Goal: Task Accomplishment & Management: Complete application form

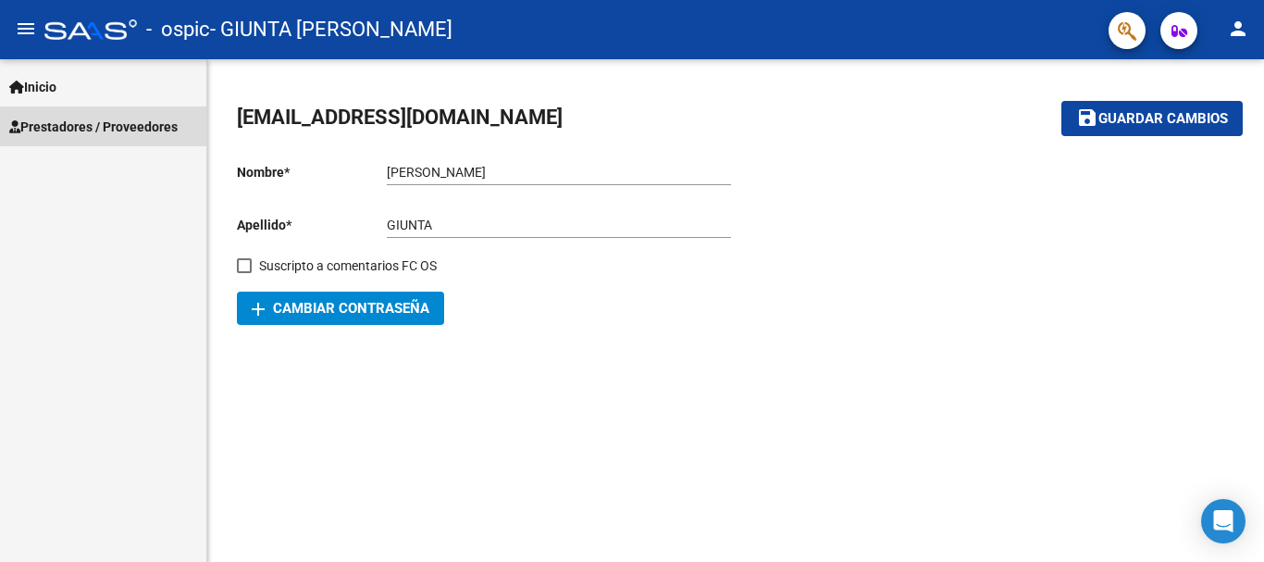
click at [111, 126] on span "Prestadores / Proveedores" at bounding box center [93, 127] width 168 height 20
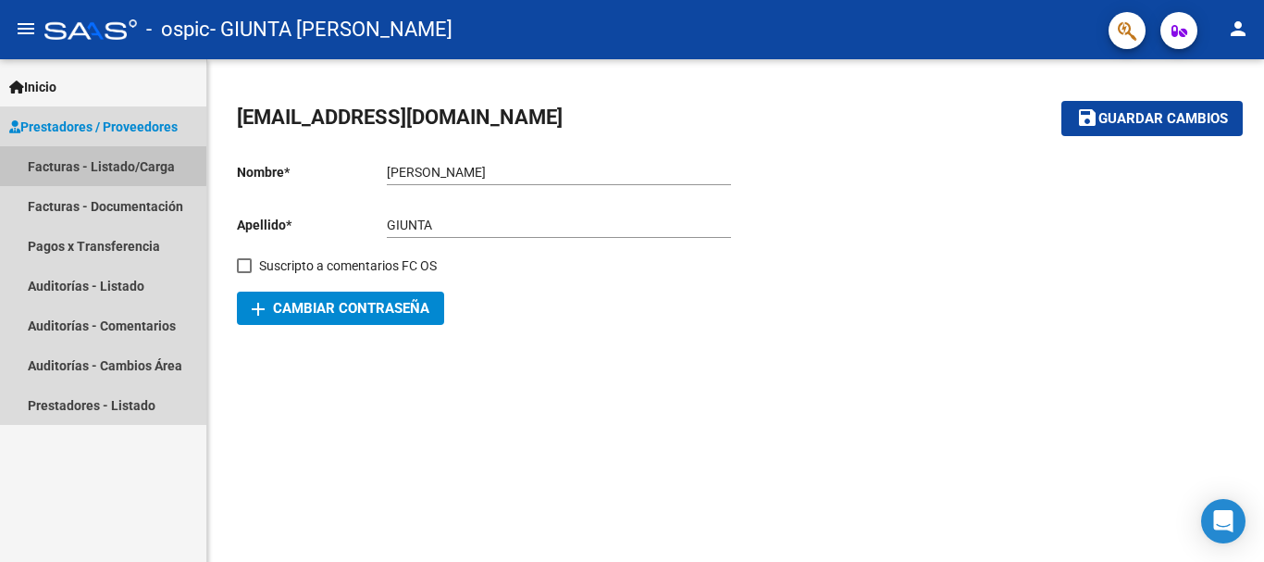
click at [96, 161] on link "Facturas - Listado/Carga" at bounding box center [103, 166] width 206 height 40
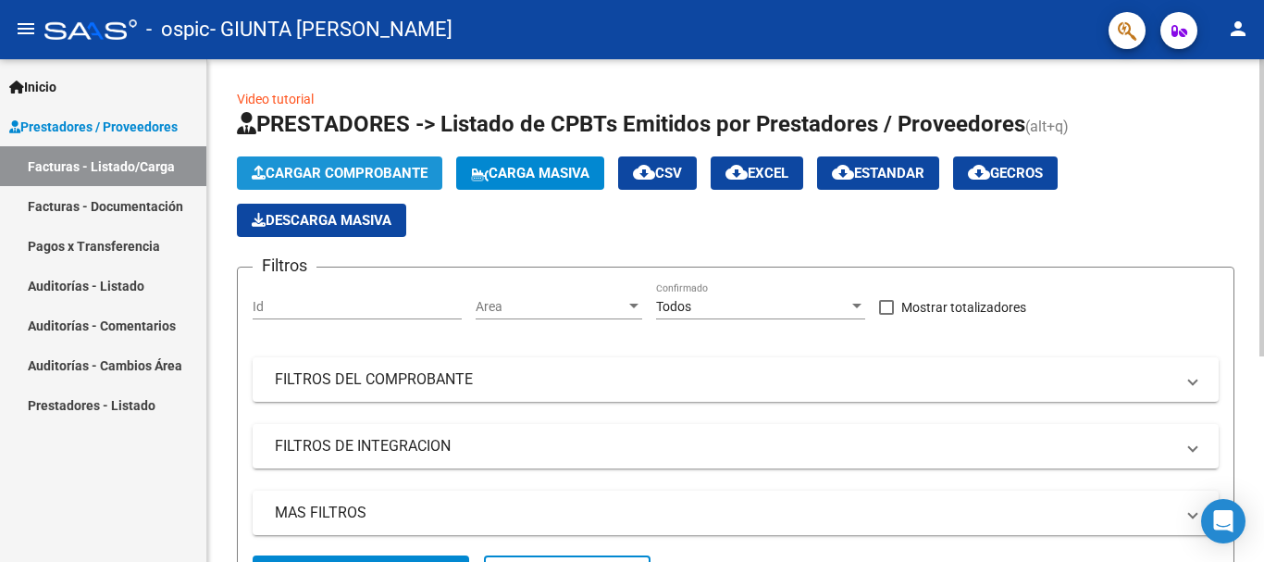
click at [376, 172] on span "Cargar Comprobante" at bounding box center [340, 173] width 176 height 17
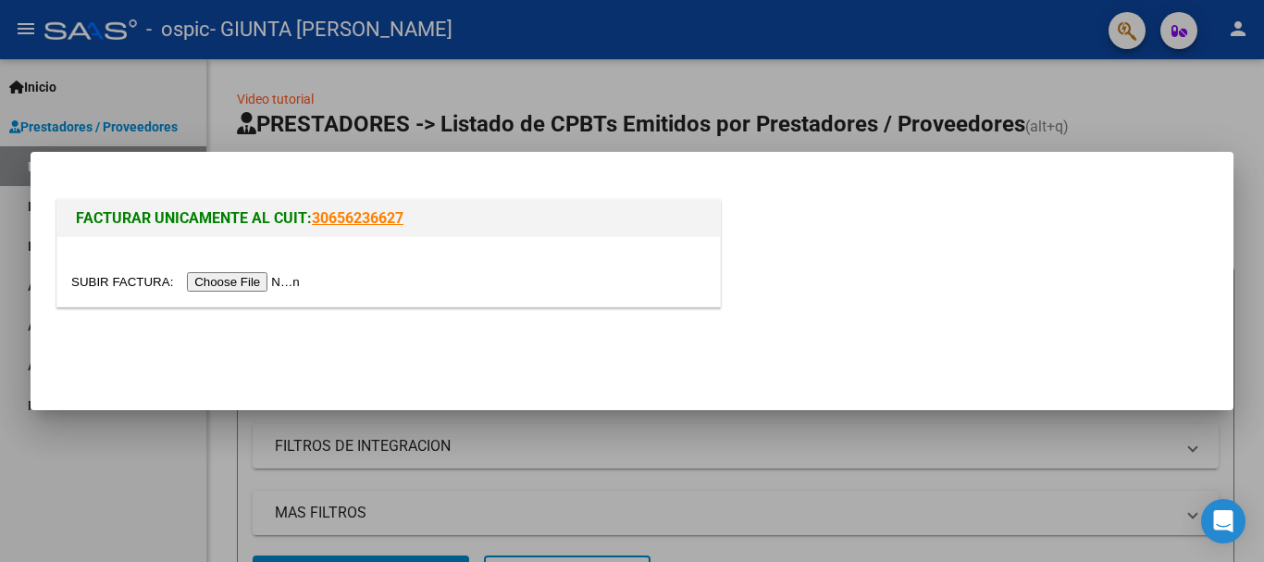
click at [254, 278] on input "file" at bounding box center [188, 281] width 234 height 19
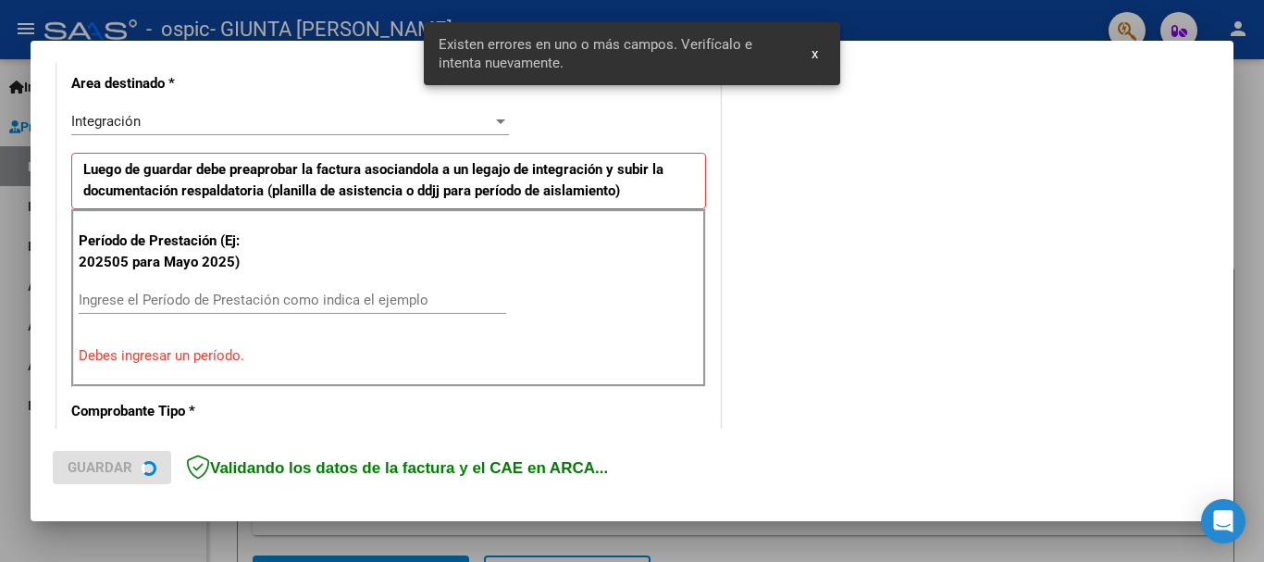
scroll to position [427, 0]
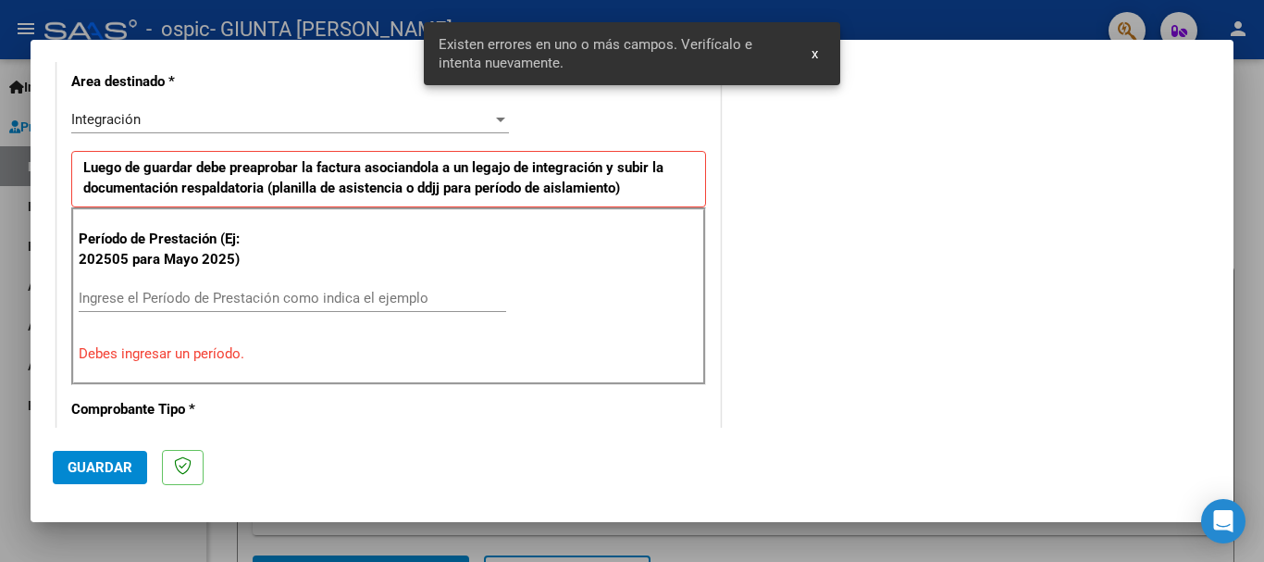
click at [499, 113] on div at bounding box center [500, 119] width 17 height 15
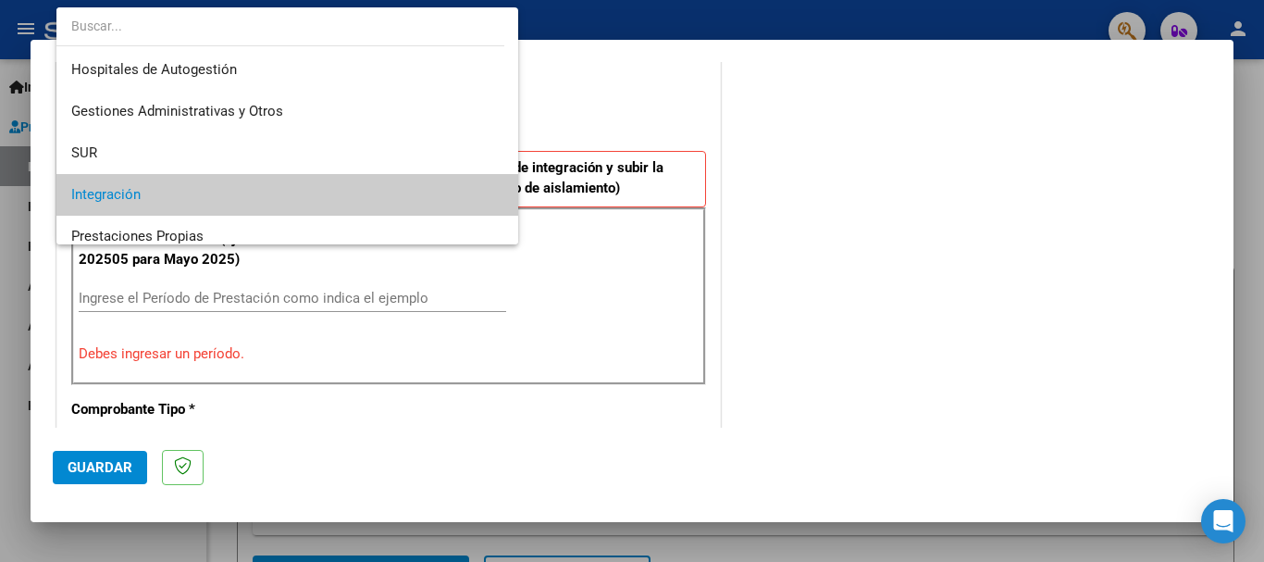
scroll to position [30, 0]
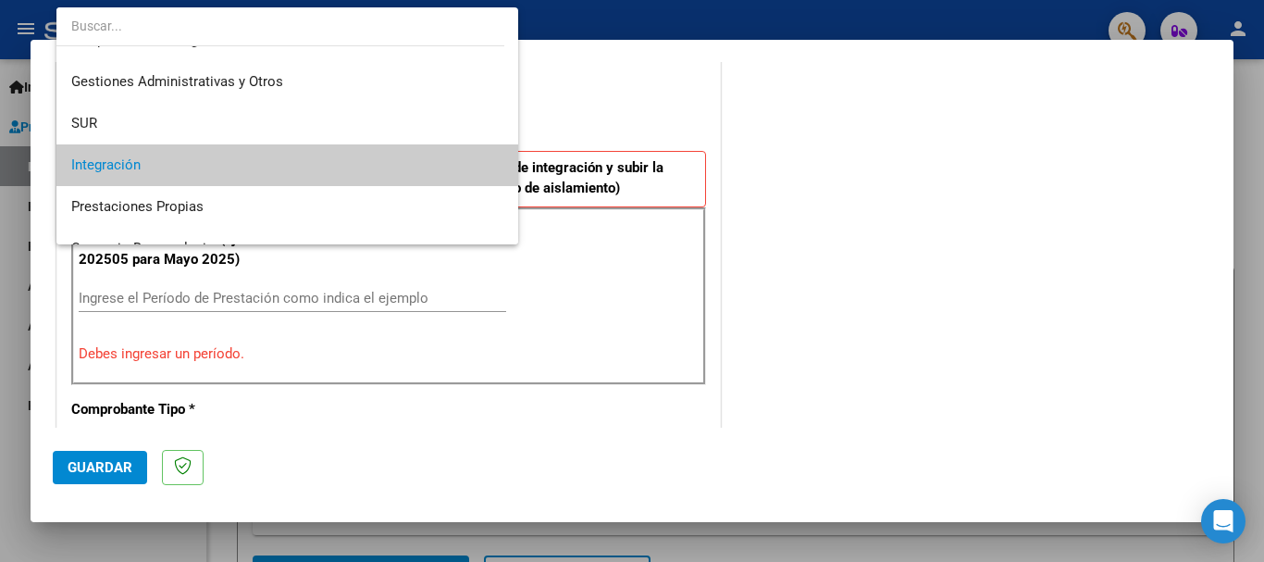
click at [863, 143] on div at bounding box center [632, 281] width 1264 height 562
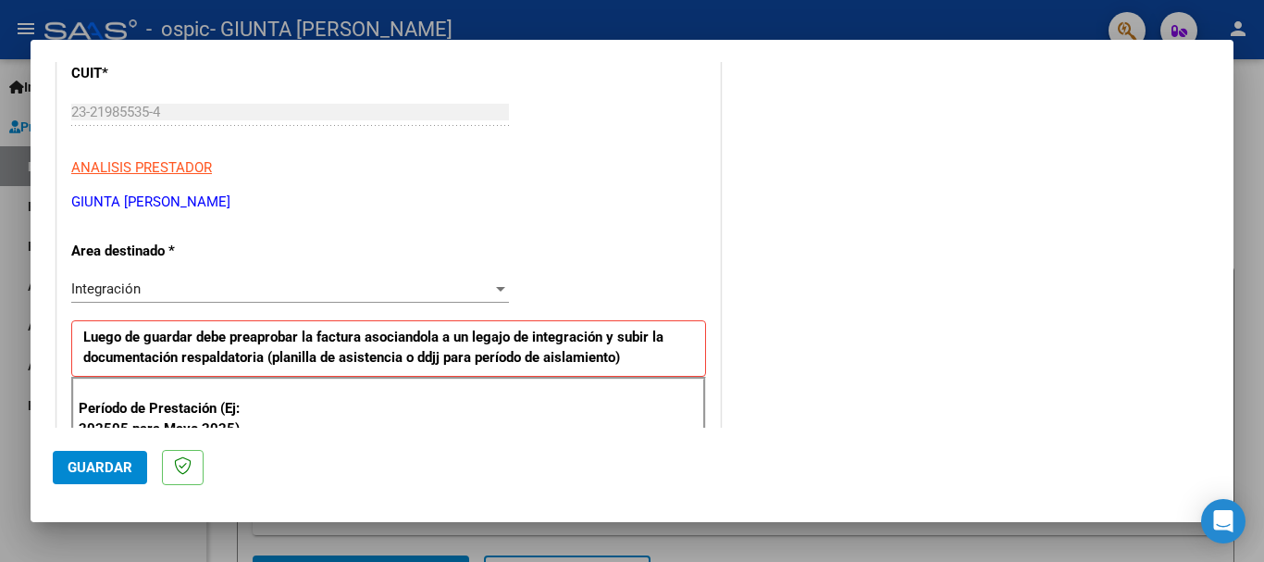
scroll to position [291, 0]
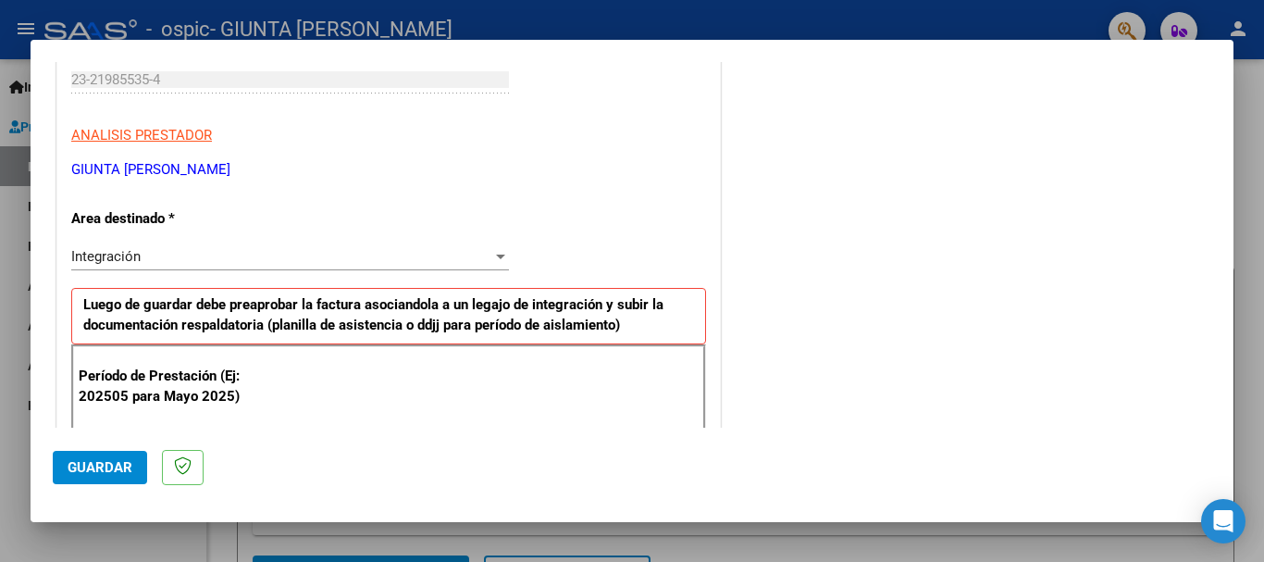
click at [499, 261] on div at bounding box center [500, 256] width 17 height 15
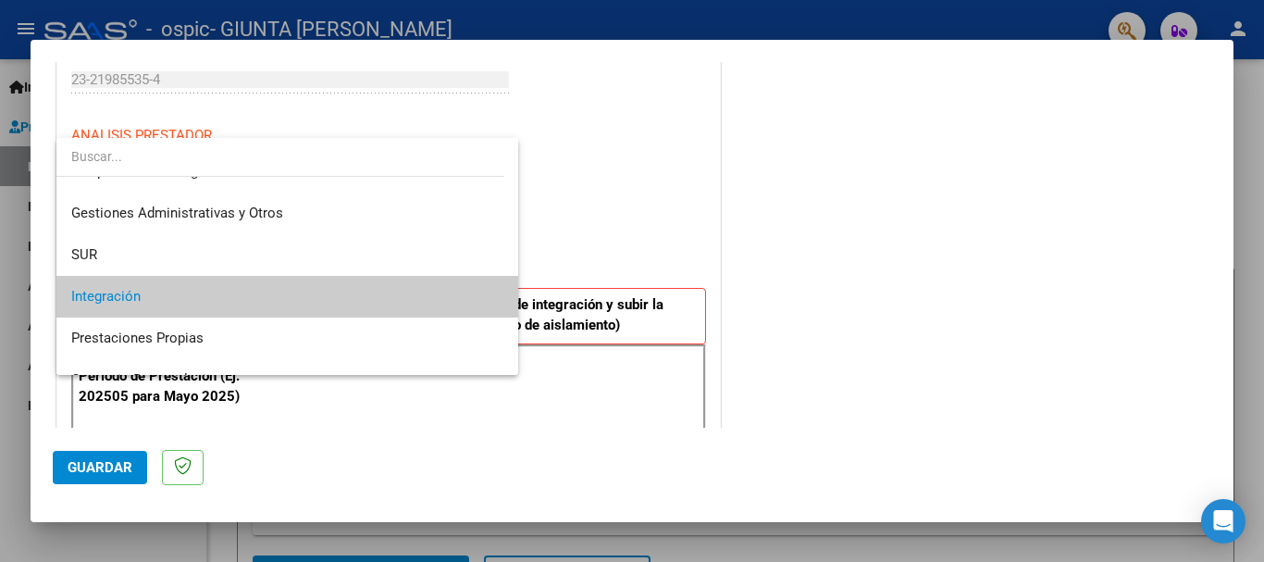
scroll to position [0, 0]
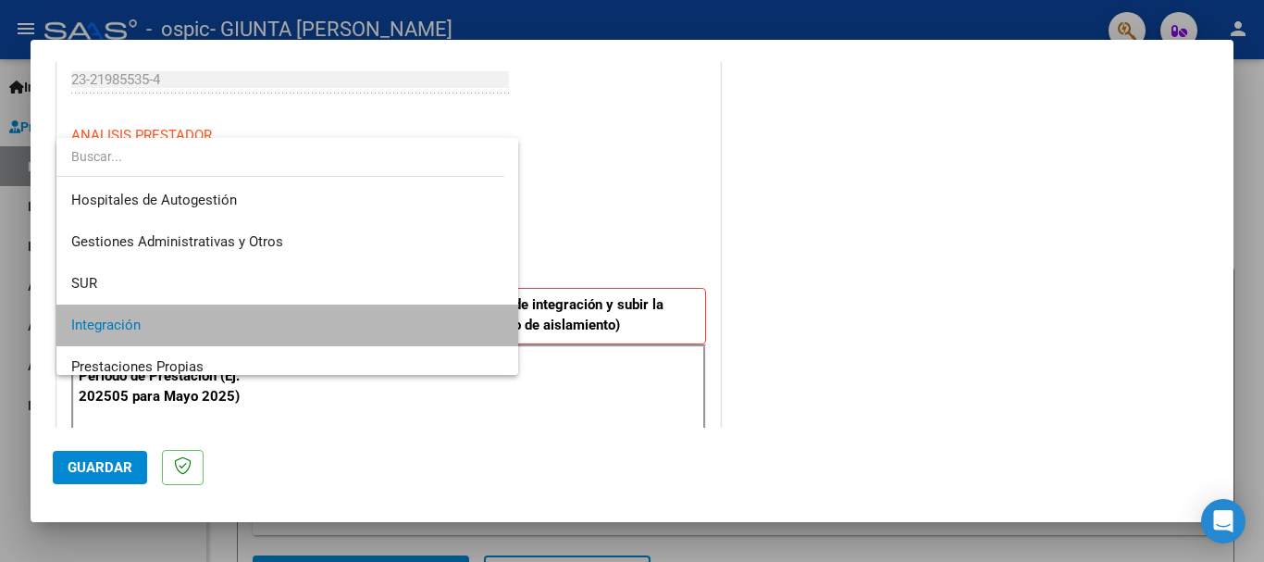
click at [371, 324] on span "Integración" at bounding box center [287, 325] width 432 height 42
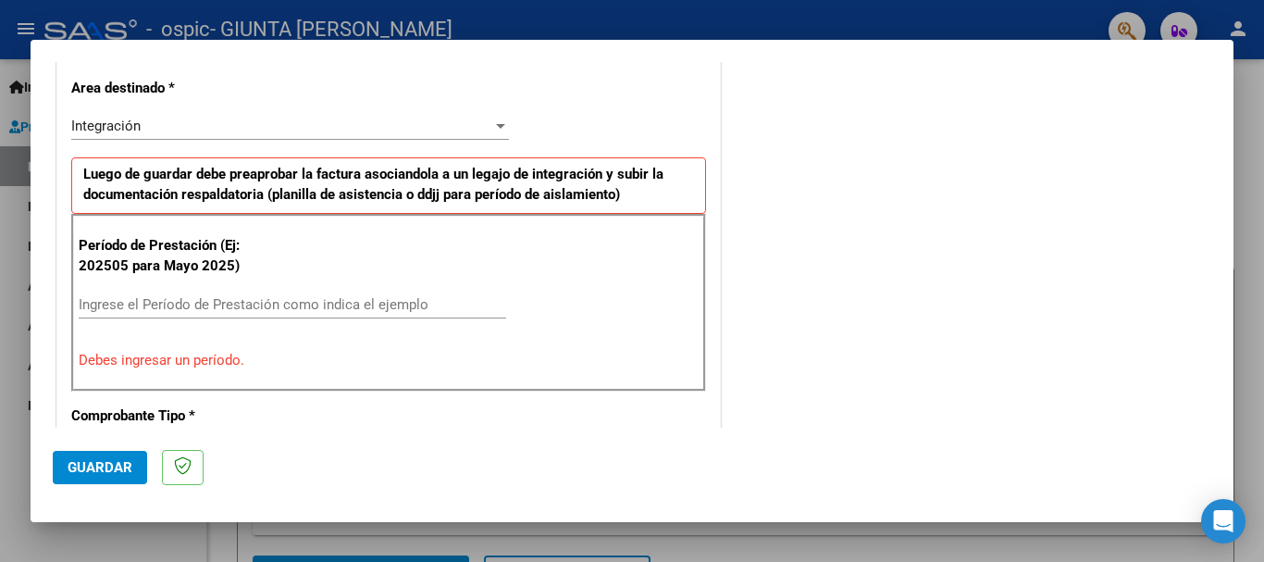
scroll to position [430, 0]
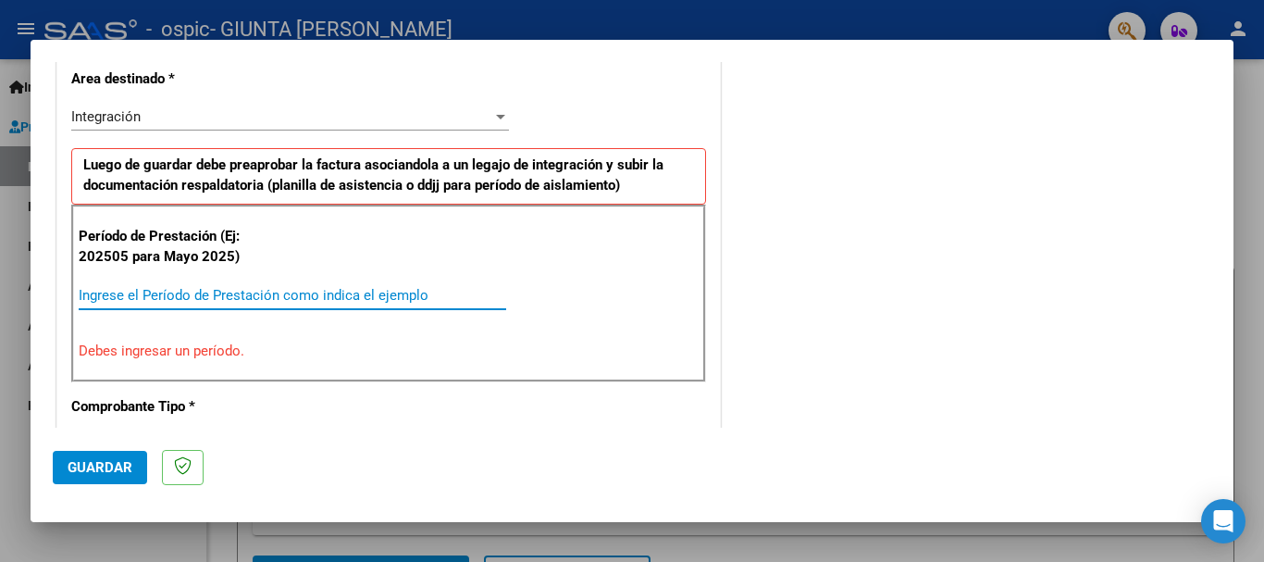
click at [119, 295] on input "Ingrese el Período de Prestación como indica el ejemplo" at bounding box center [292, 295] width 427 height 17
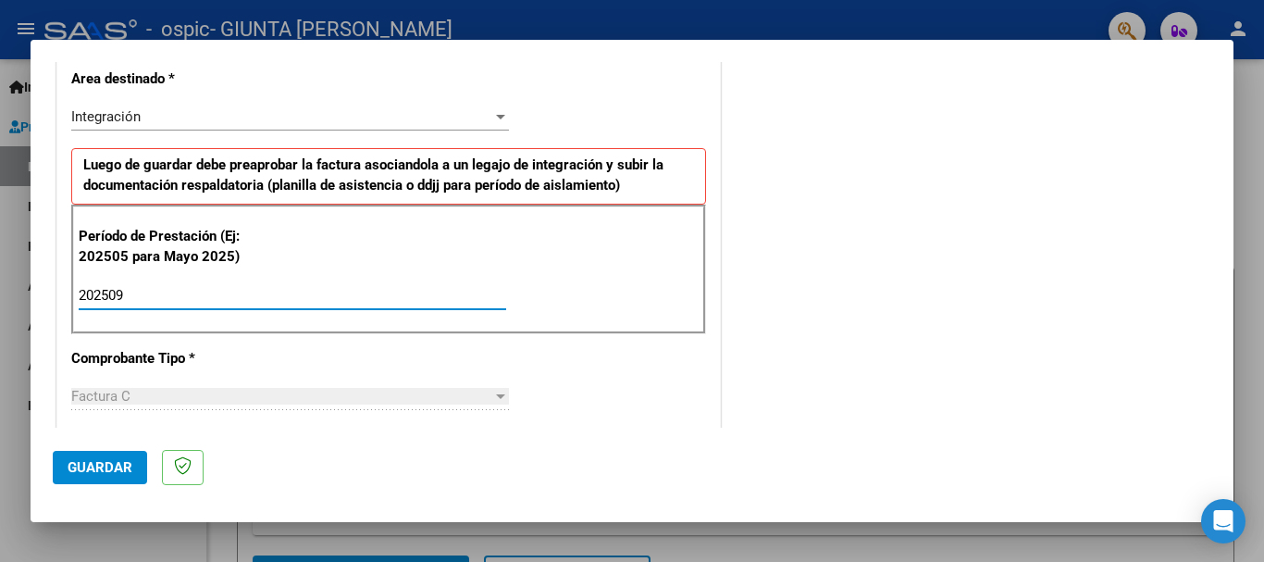
type input "202509"
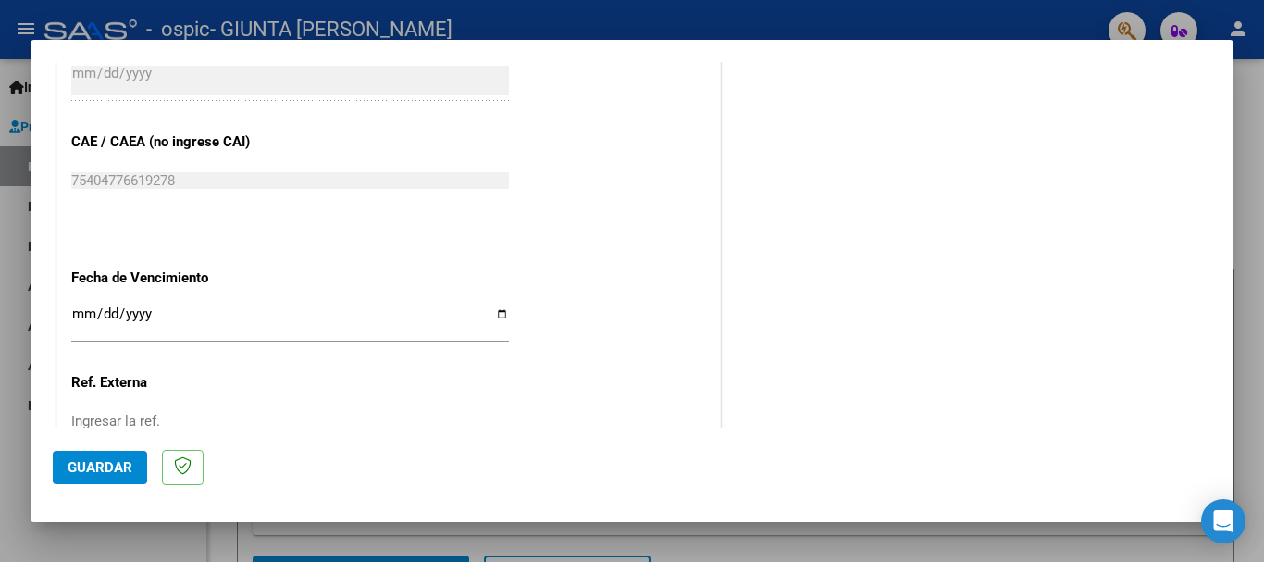
scroll to position [1144, 0]
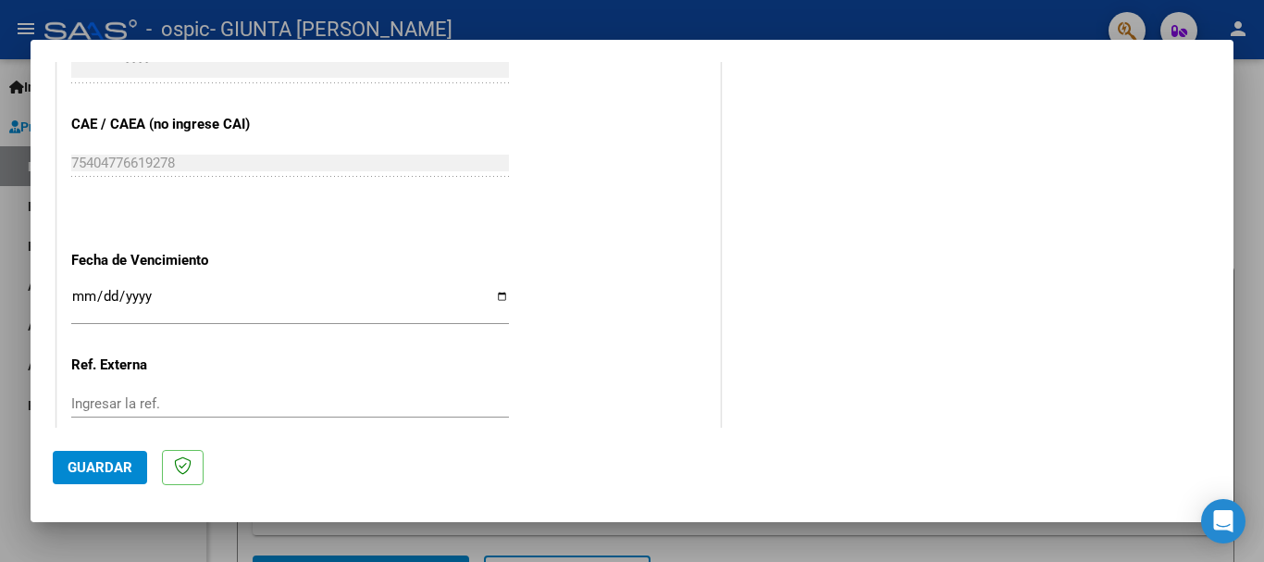
drag, startPoint x: 789, startPoint y: 299, endPoint x: 744, endPoint y: 312, distance: 47.1
click at [172, 303] on input "Ingresar la fecha" at bounding box center [290, 304] width 438 height 30
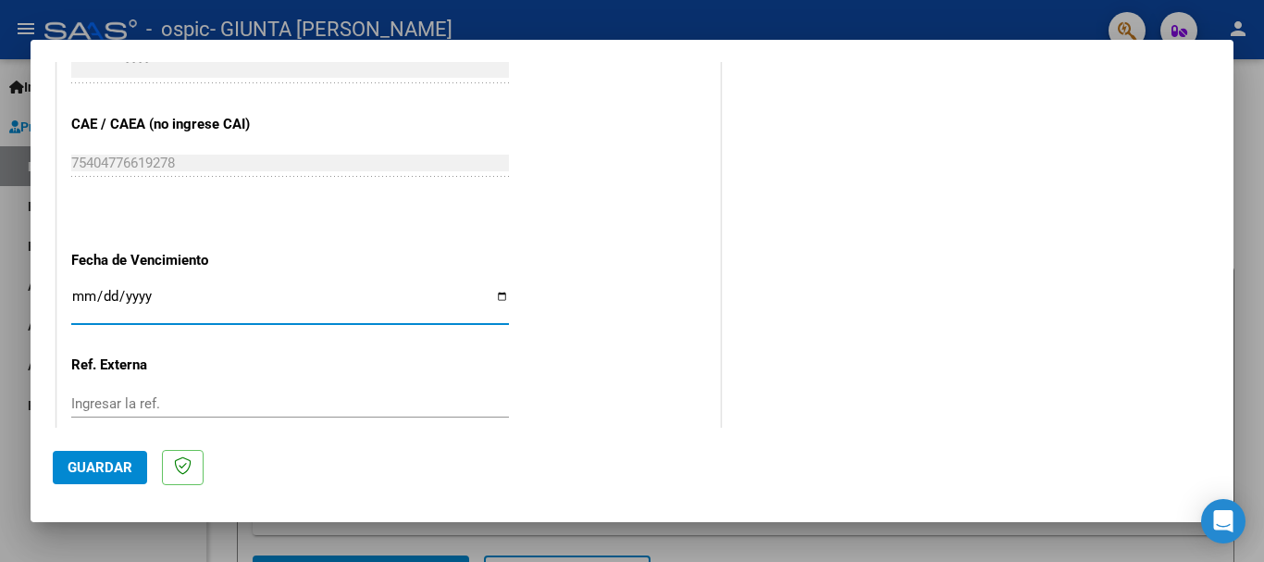
click at [497, 297] on input "Ingresar la fecha" at bounding box center [290, 304] width 438 height 30
type input "[DATE]"
click at [118, 405] on input "Ingresar la ref." at bounding box center [290, 403] width 438 height 17
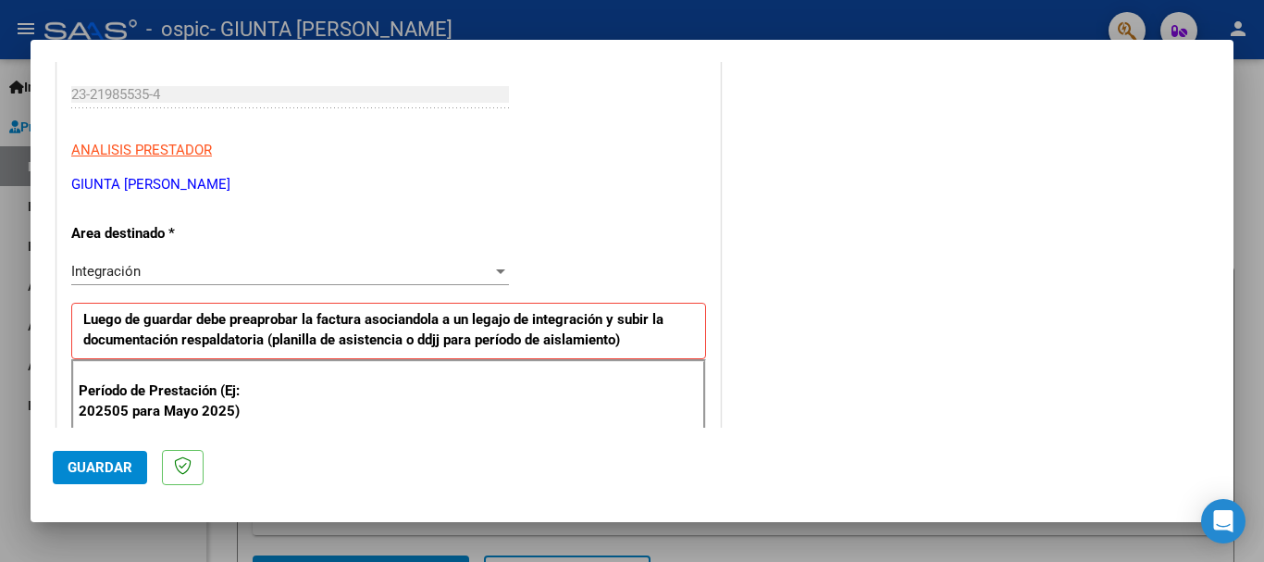
scroll to position [0, 0]
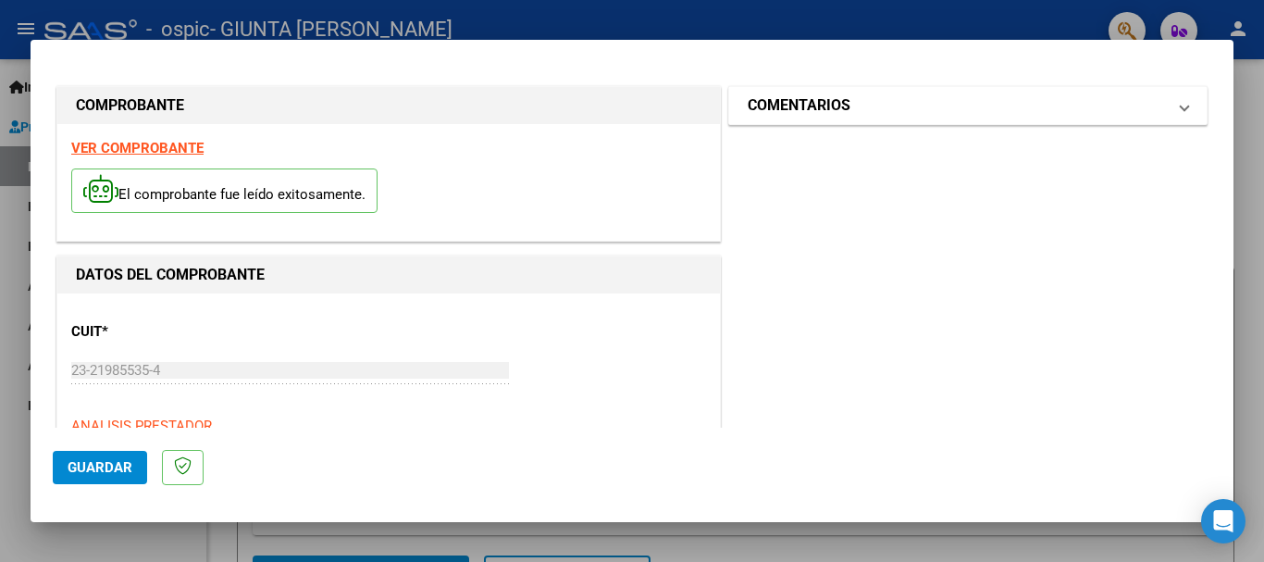
click at [1181, 118] on mat-expansion-panel-header "COMENTARIOS" at bounding box center [967, 105] width 477 height 37
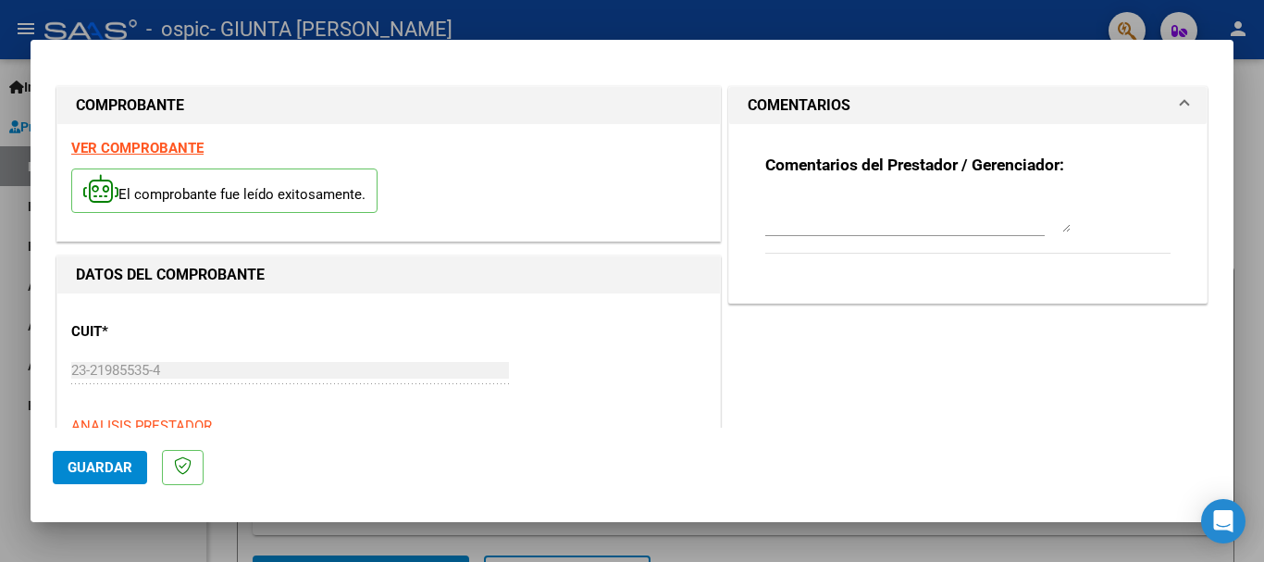
click at [1181, 118] on mat-expansion-panel-header "COMENTARIOS" at bounding box center [967, 105] width 477 height 37
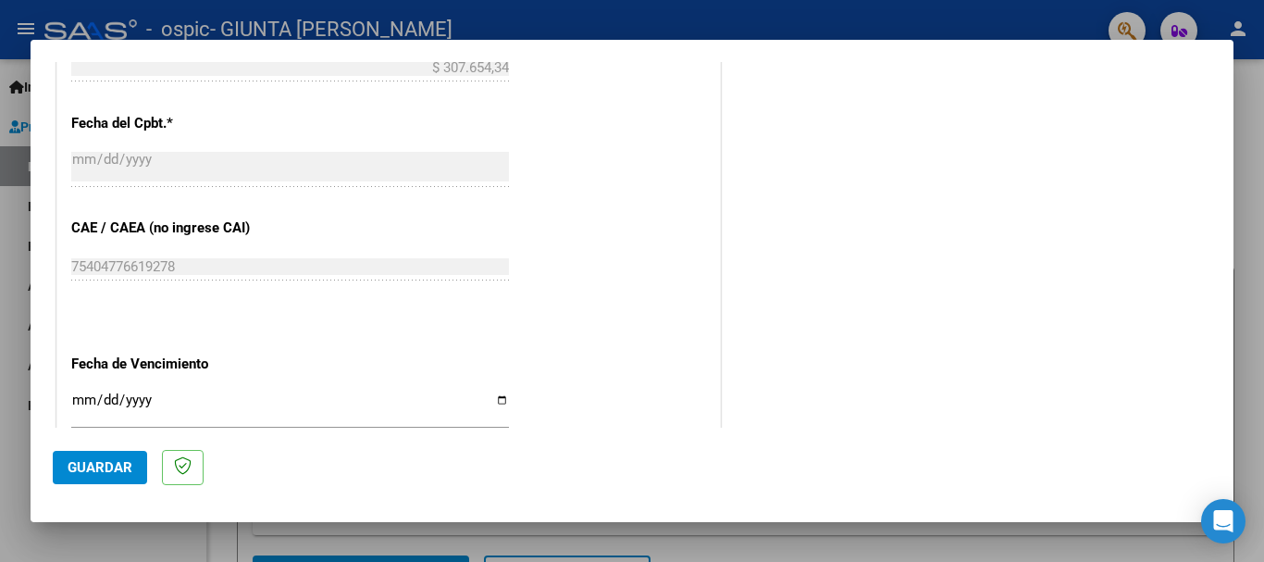
scroll to position [1263, 0]
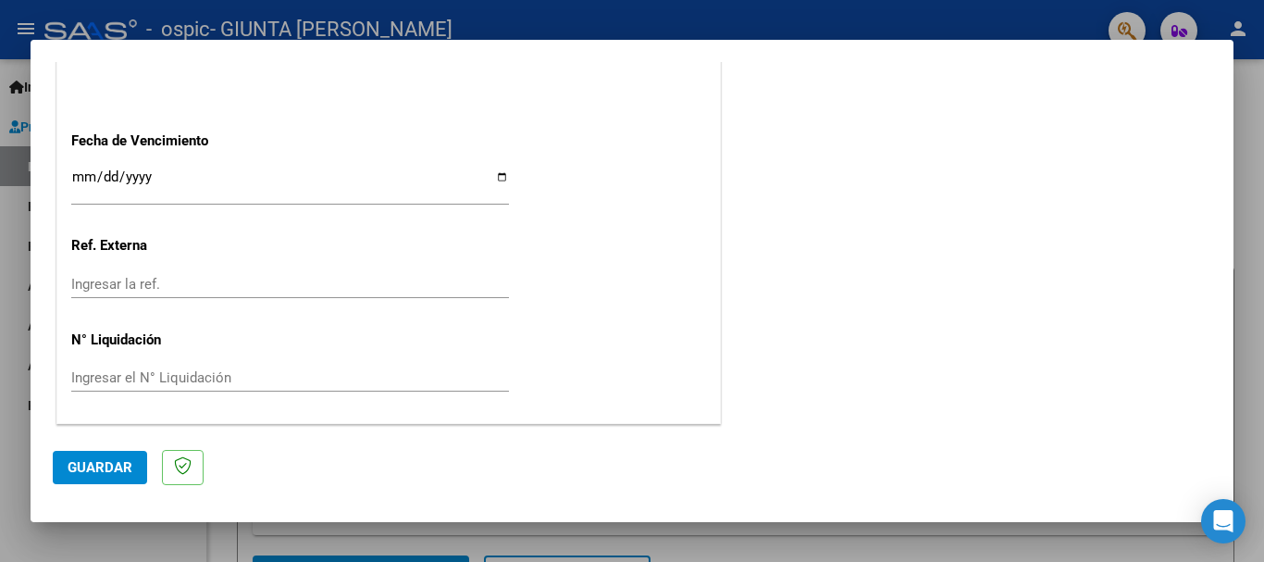
click at [117, 470] on span "Guardar" at bounding box center [100, 467] width 65 height 17
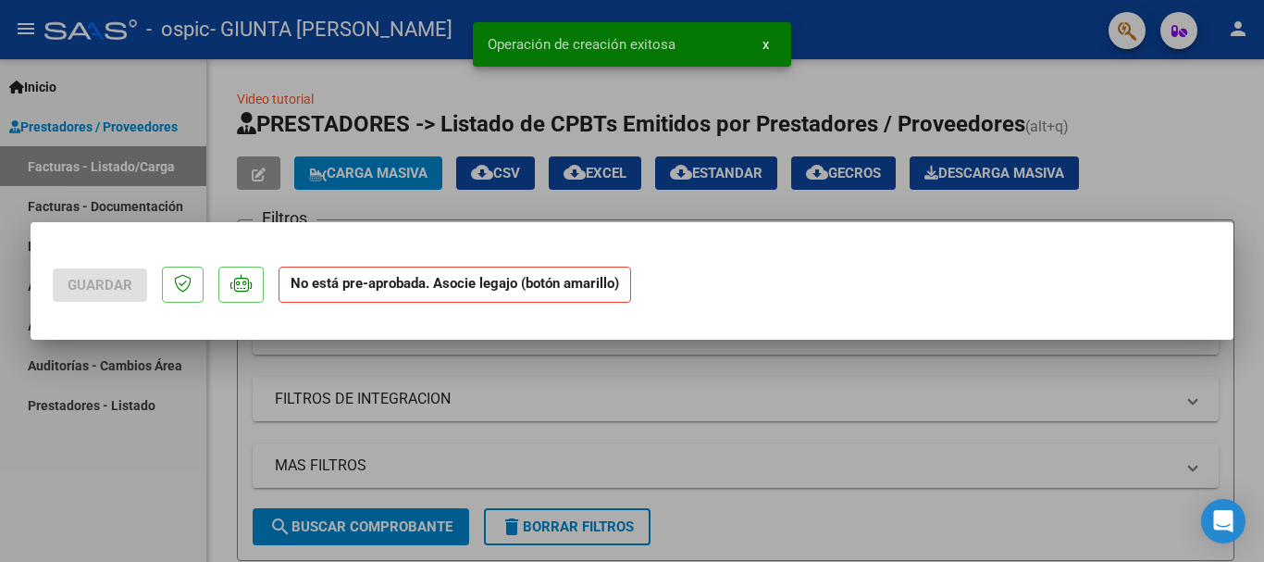
scroll to position [0, 0]
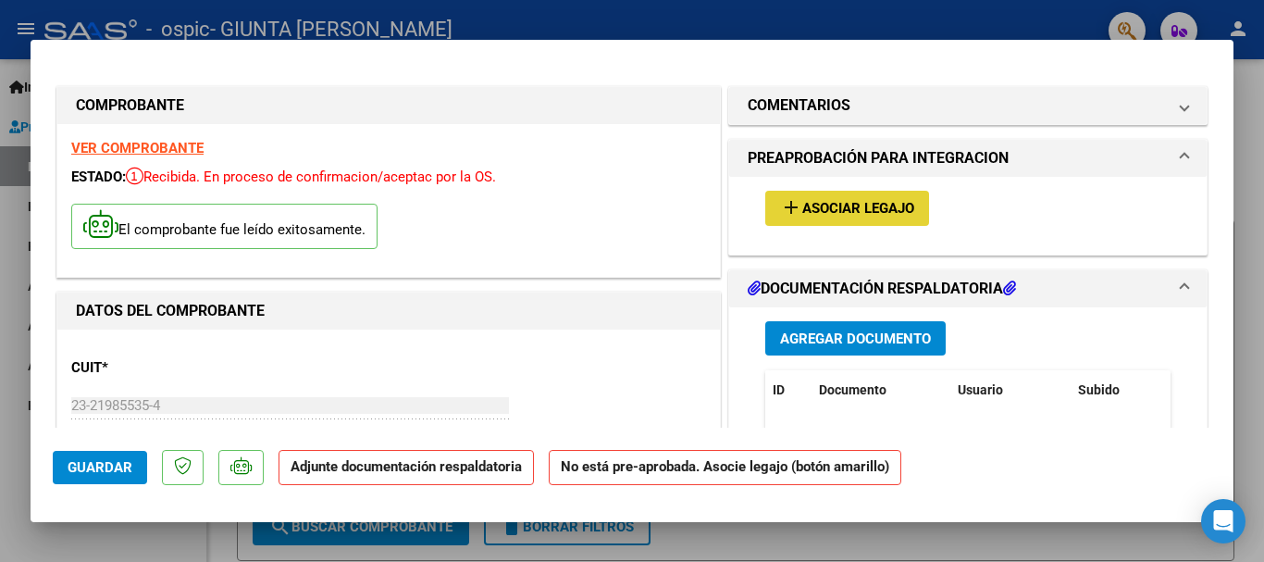
click at [842, 217] on button "add Asociar Legajo" at bounding box center [847, 208] width 164 height 34
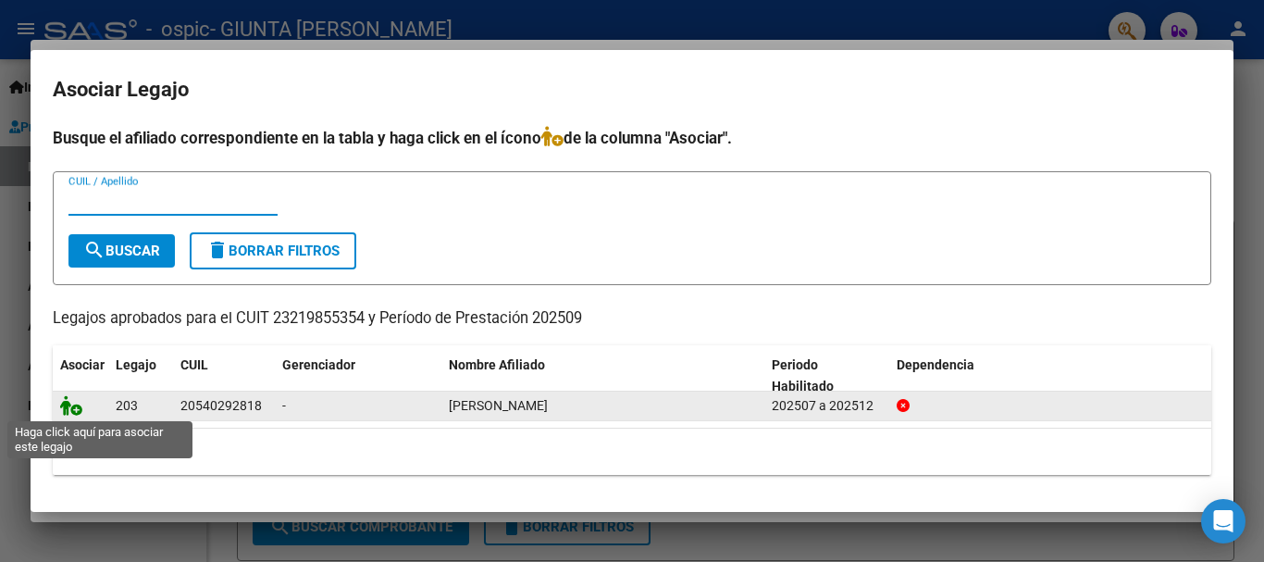
click at [74, 404] on icon at bounding box center [71, 405] width 22 height 20
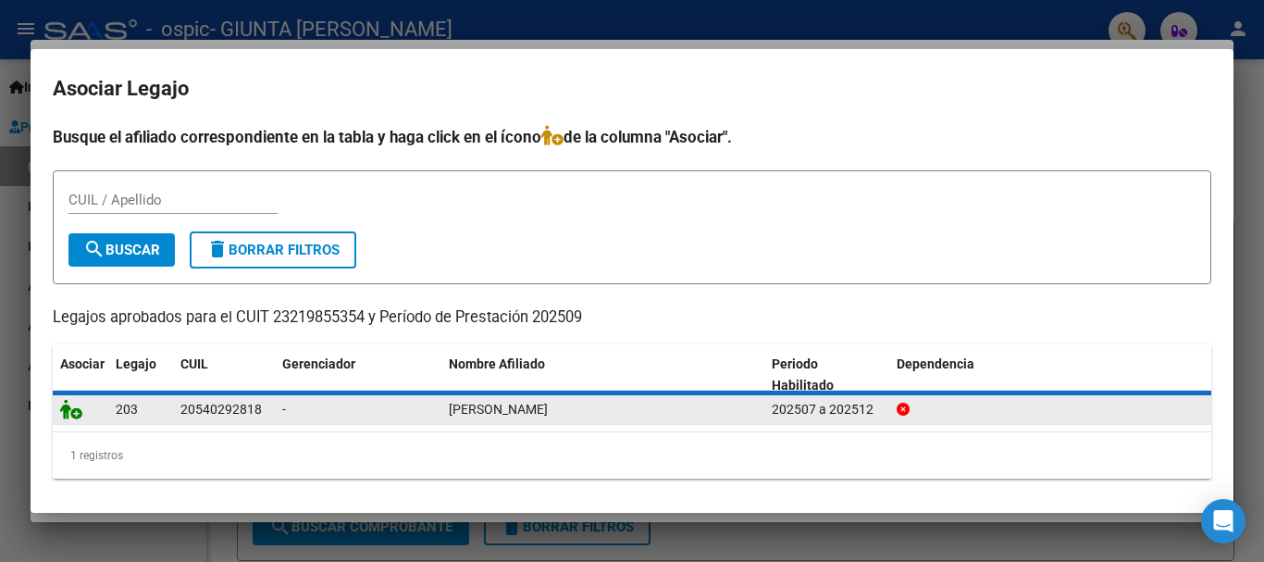
click at [74, 404] on icon at bounding box center [71, 409] width 22 height 20
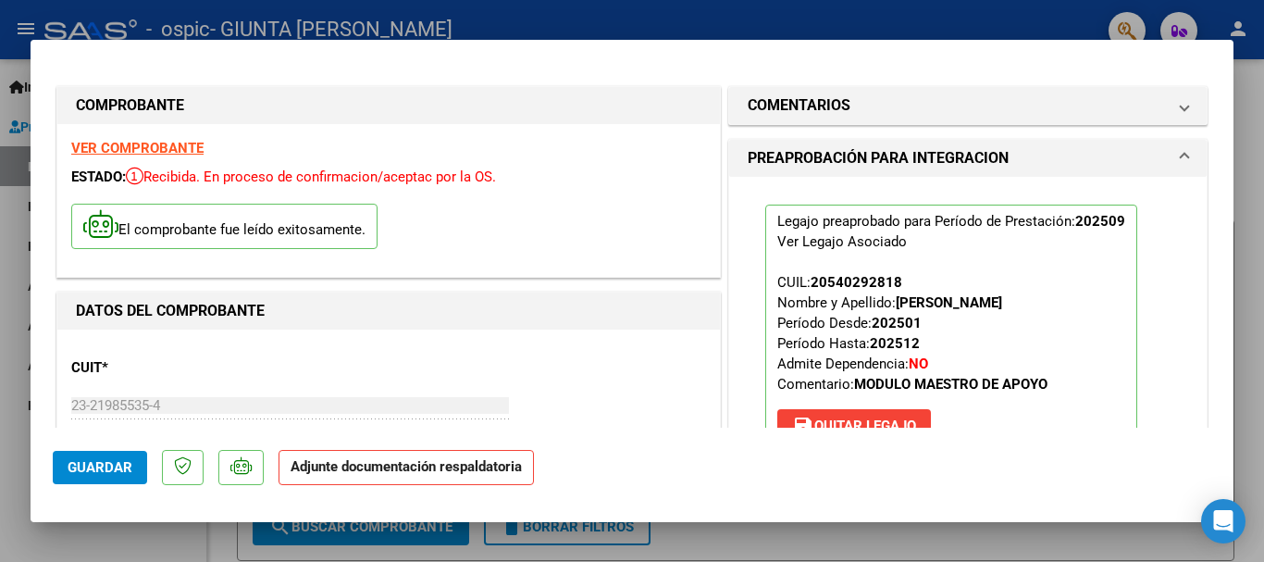
drag, startPoint x: 1219, startPoint y: 130, endPoint x: 1222, endPoint y: 175, distance: 45.5
click at [1224, 177] on mat-dialog-content "COMPROBANTE VER COMPROBANTE ESTADO: Recibida. En proceso de confirmacion/acepta…" at bounding box center [632, 244] width 1203 height 365
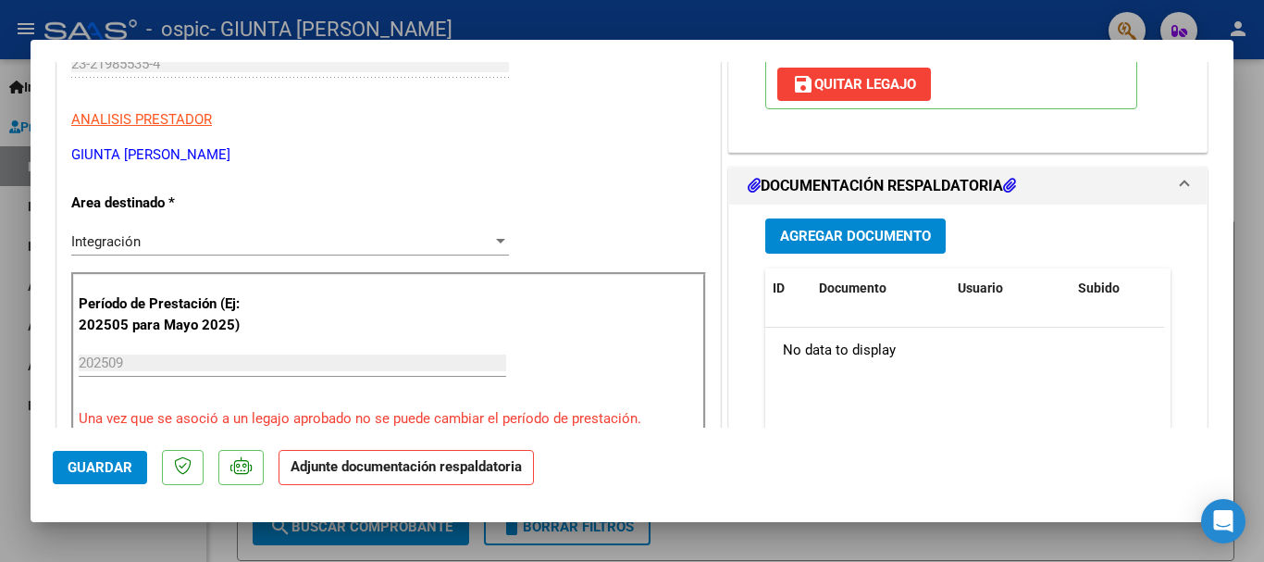
scroll to position [365, 0]
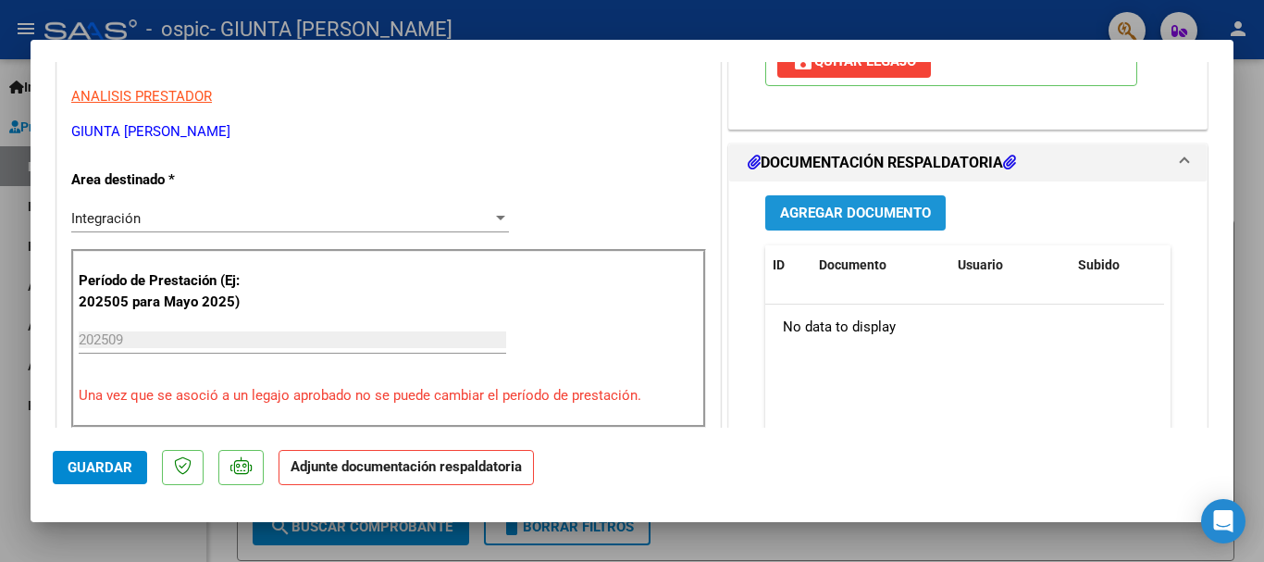
click at [831, 228] on button "Agregar Documento" at bounding box center [855, 212] width 180 height 34
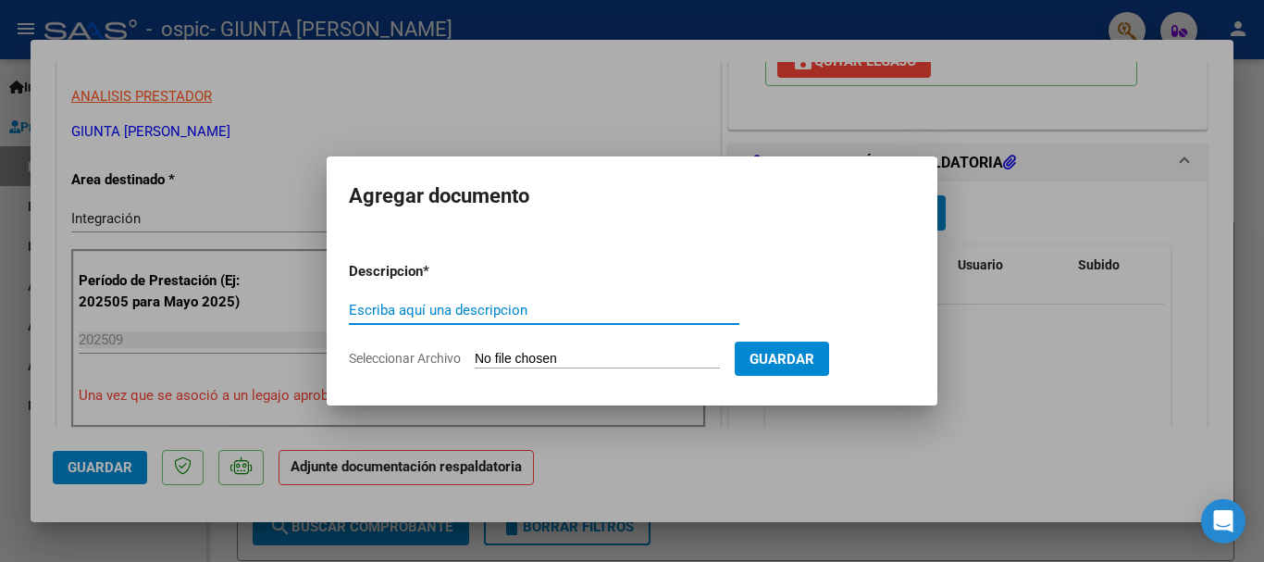
drag, startPoint x: 540, startPoint y: 328, endPoint x: 527, endPoint y: 318, distance: 15.9
click at [536, 324] on div "Escriba aquí una descripcion" at bounding box center [544, 318] width 390 height 45
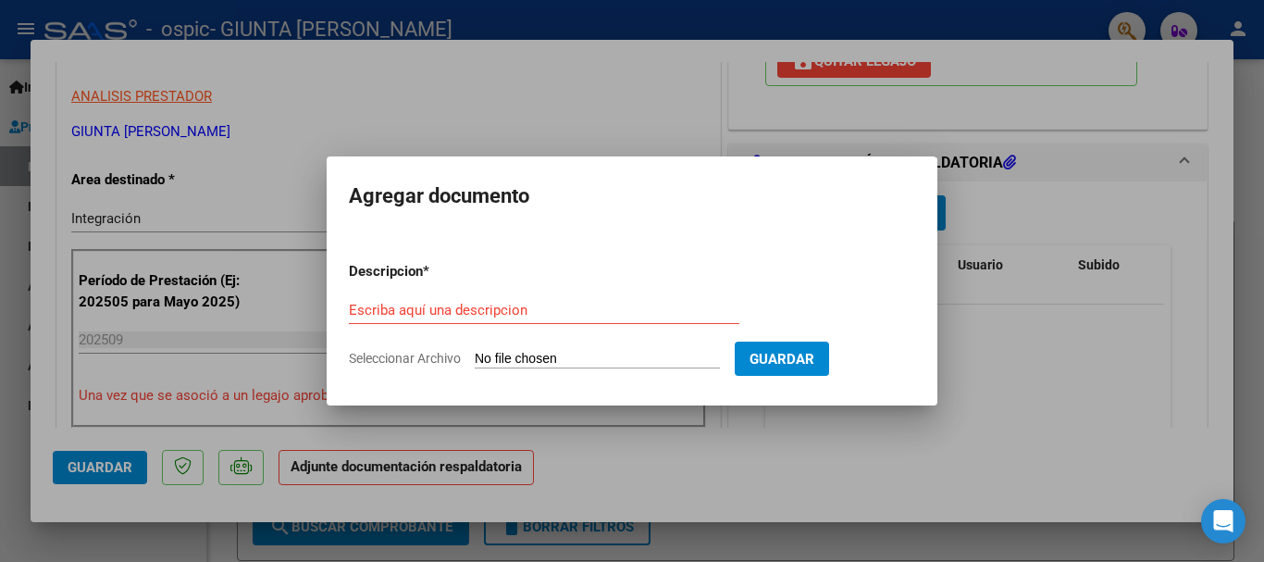
click at [527, 318] on div "Escriba aquí una descripcion" at bounding box center [544, 310] width 390 height 28
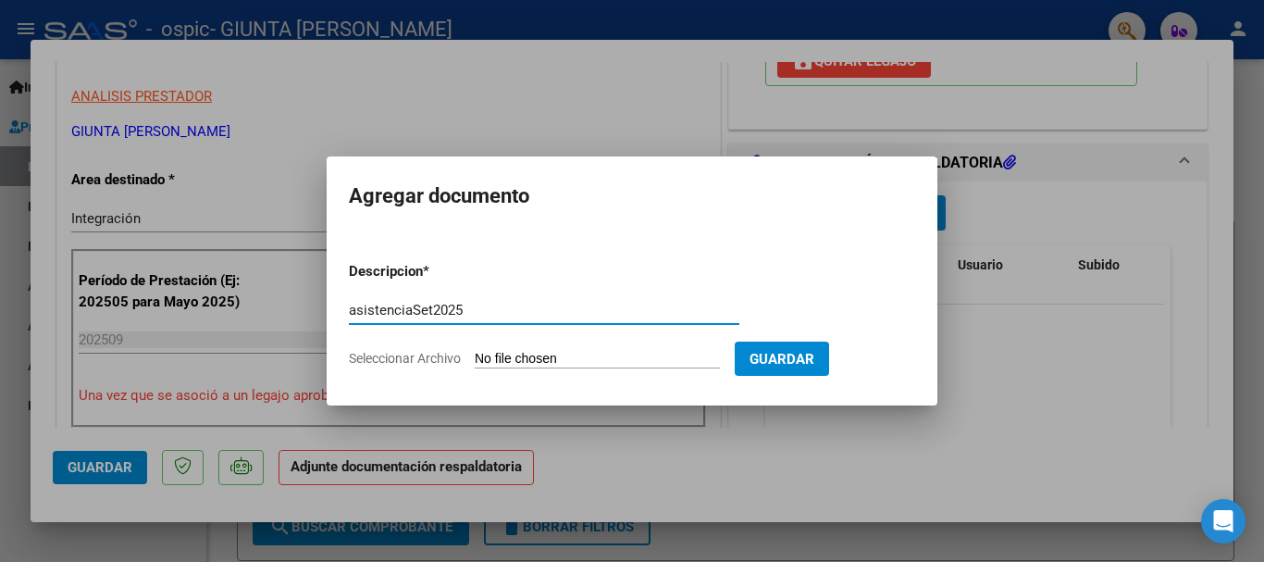
type input "asistenciaSet2025"
click at [670, 362] on input "Seleccionar Archivo" at bounding box center [597, 360] width 245 height 18
type input "C:\fakepath\Asist_ramos_set2025.pdf"
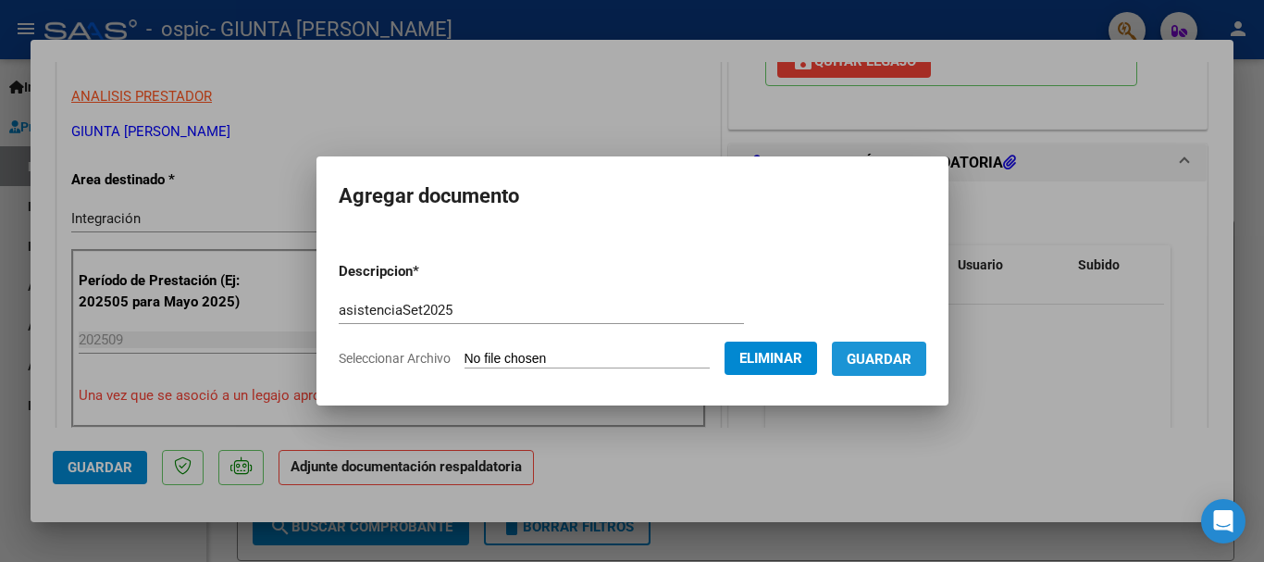
click at [885, 360] on span "Guardar" at bounding box center [879, 359] width 65 height 17
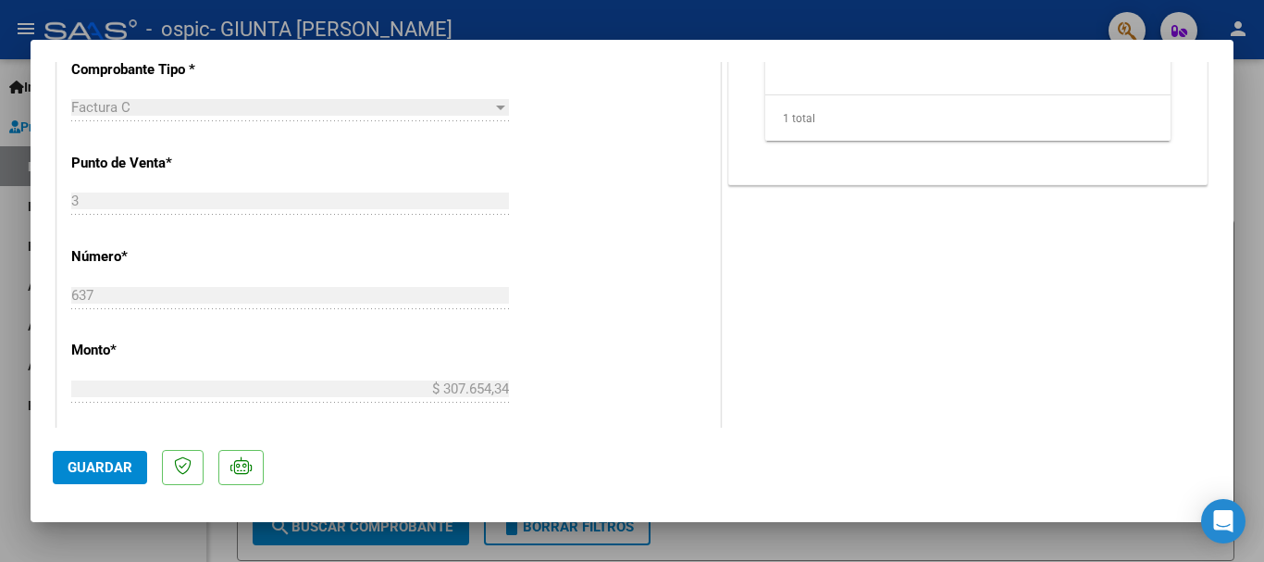
scroll to position [1291, 0]
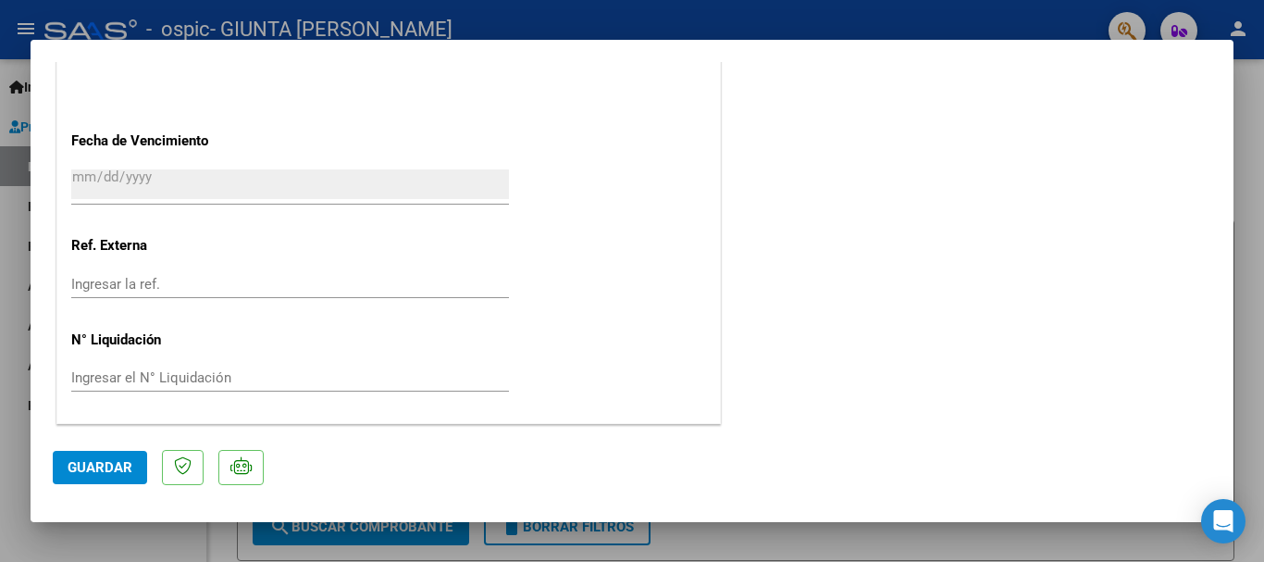
click at [106, 457] on button "Guardar" at bounding box center [100, 467] width 94 height 33
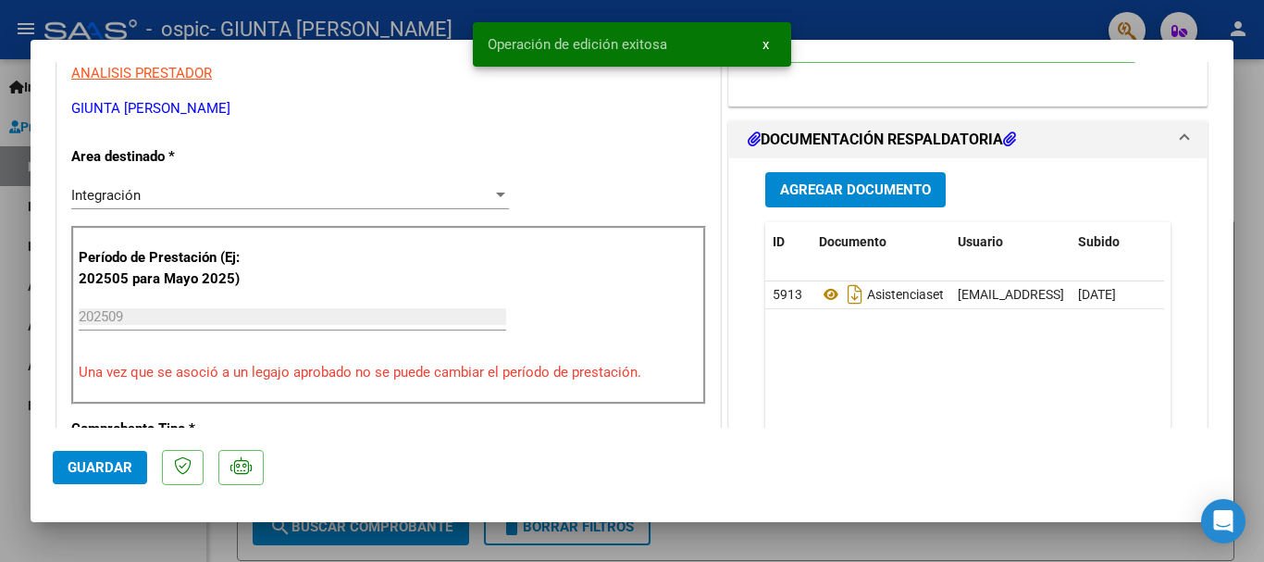
scroll to position [0, 0]
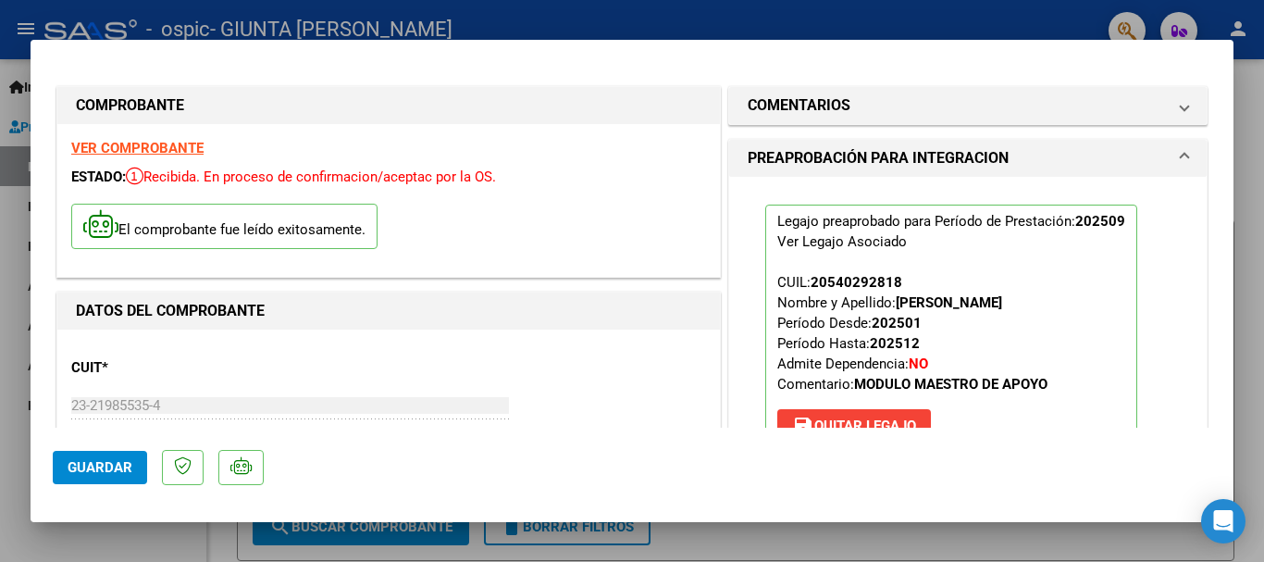
click at [2, 294] on div at bounding box center [632, 281] width 1264 height 562
type input "$ 0,00"
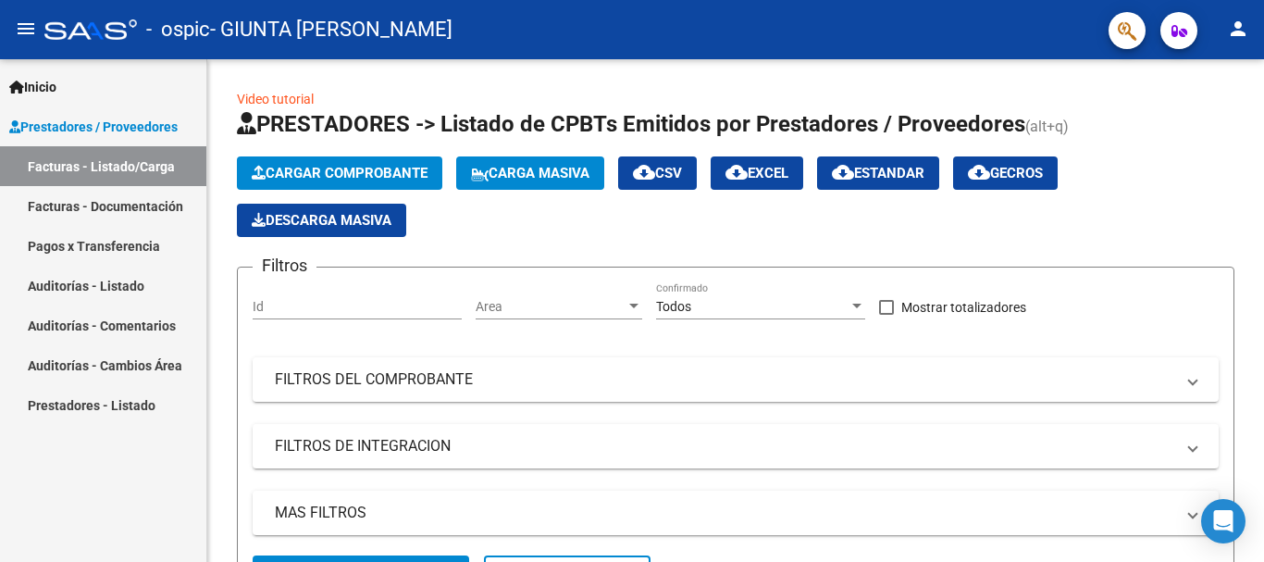
click at [126, 203] on link "Facturas - Documentación" at bounding box center [103, 206] width 206 height 40
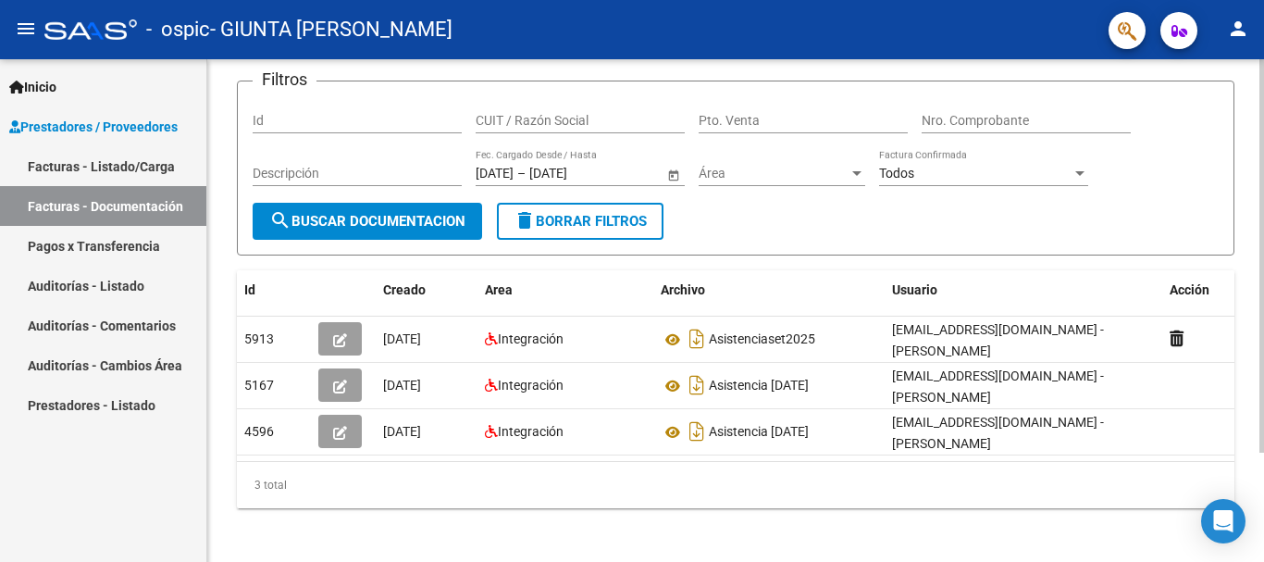
scroll to position [132, 0]
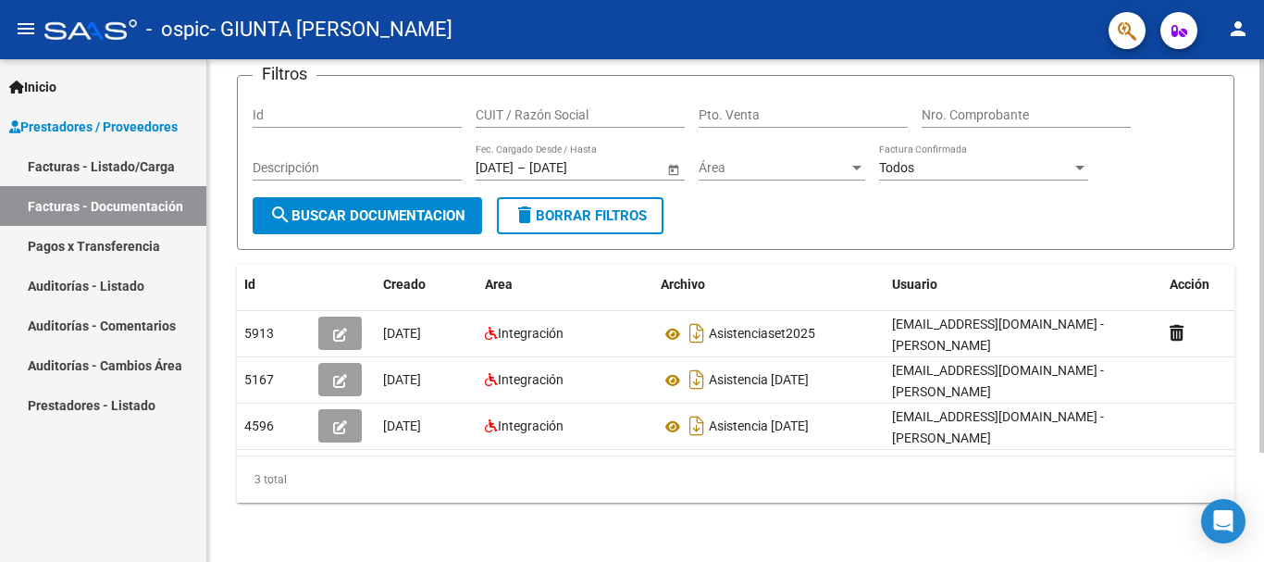
click at [1261, 283] on div at bounding box center [1261, 364] width 5 height 393
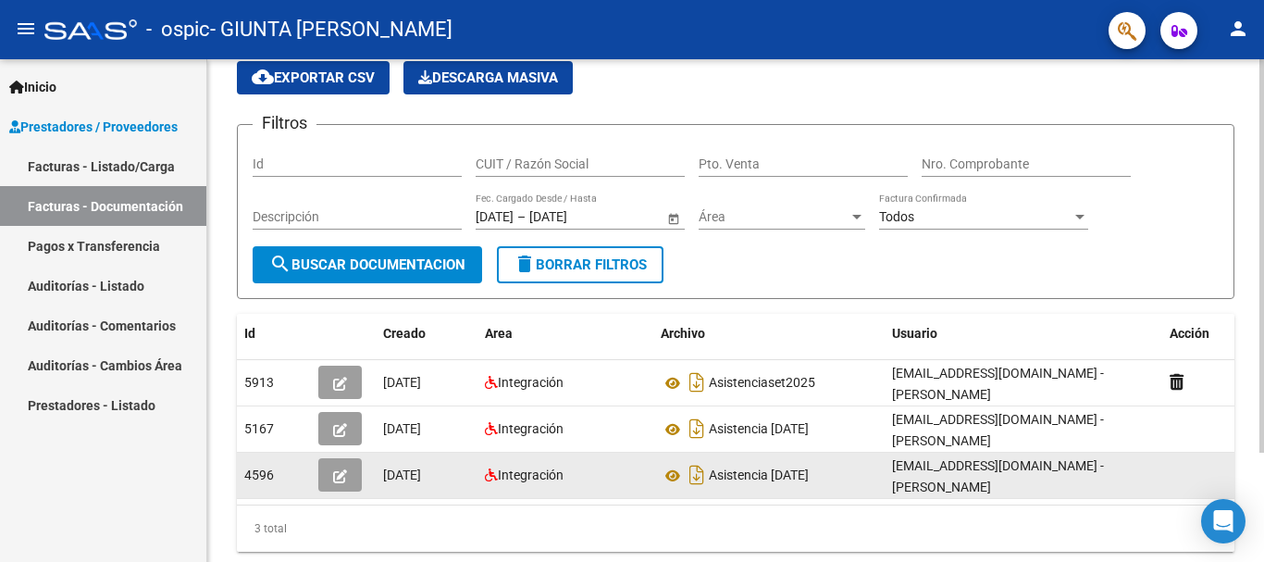
scroll to position [46, 0]
